Goal: Task Accomplishment & Management: Manage account settings

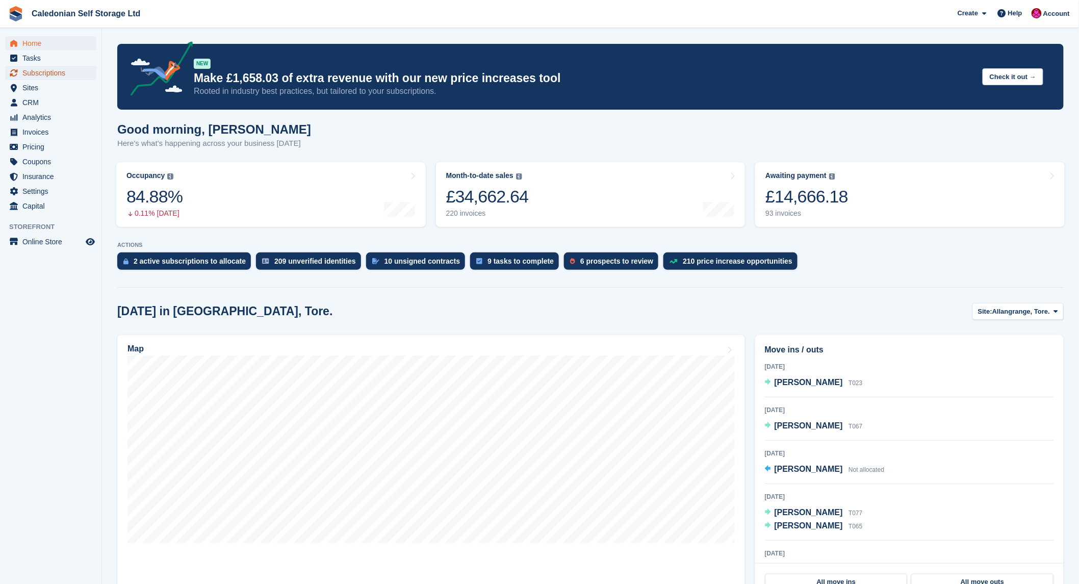
click at [42, 69] on span "Subscriptions" at bounding box center [52, 73] width 61 height 14
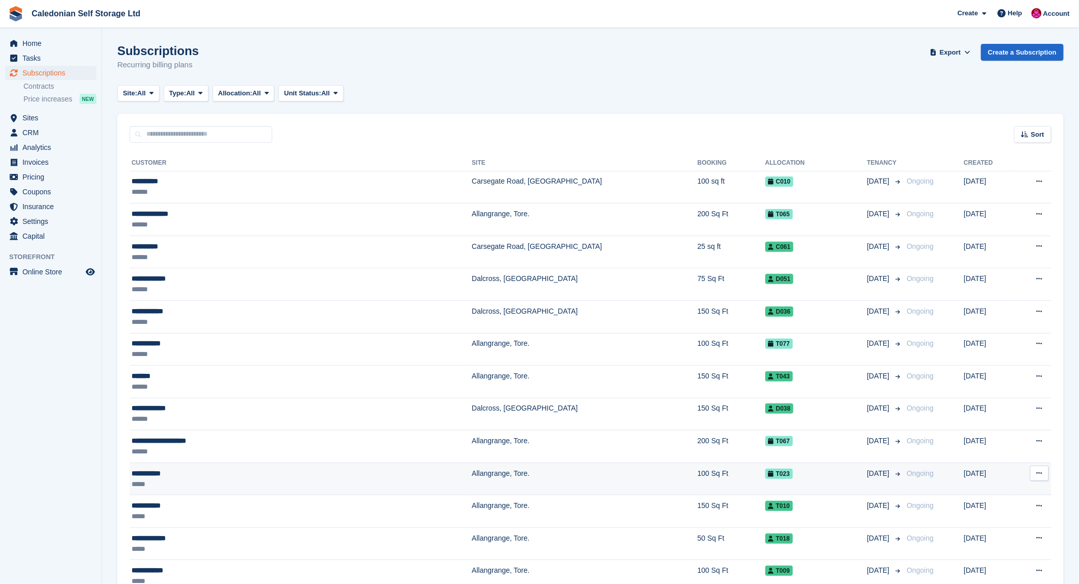
click at [153, 469] on div "**********" at bounding box center [230, 473] width 196 height 11
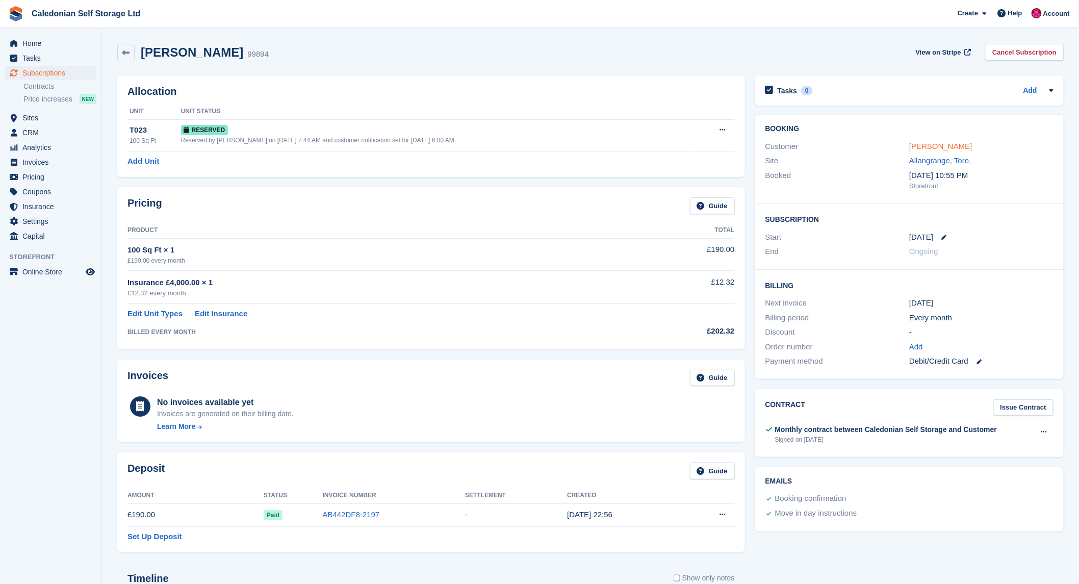
click at [919, 148] on link "[PERSON_NAME]" at bounding box center [940, 146] width 63 height 9
